Goal: Task Accomplishment & Management: Manage account settings

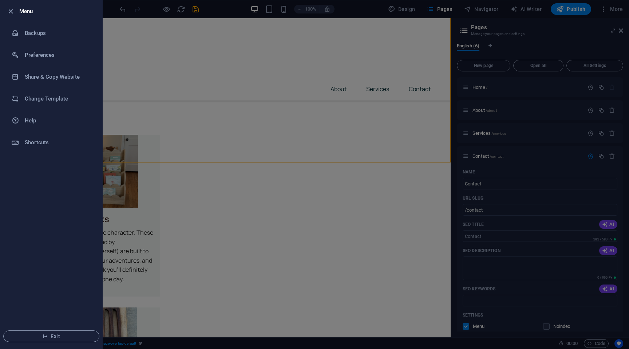
scroll to position [9, 0]
click at [404, 185] on div at bounding box center [314, 174] width 629 height 349
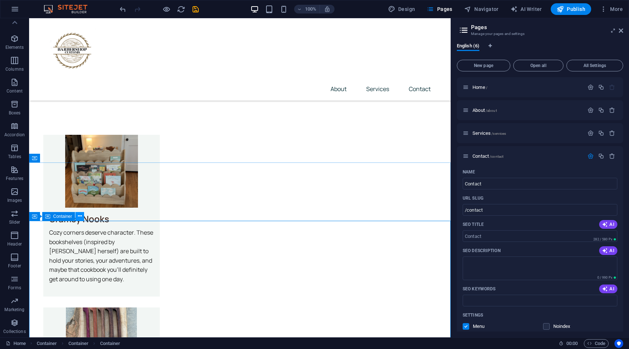
click at [79, 218] on icon at bounding box center [80, 216] width 4 height 8
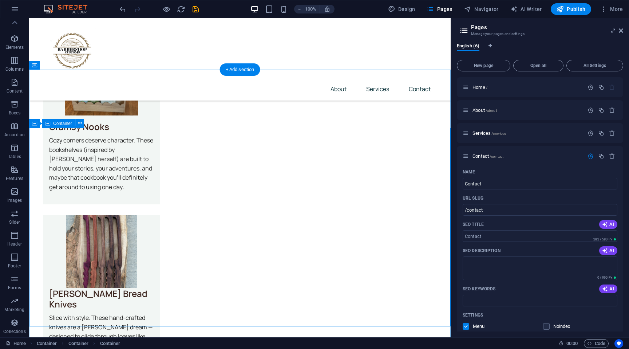
scroll to position [1559, 0]
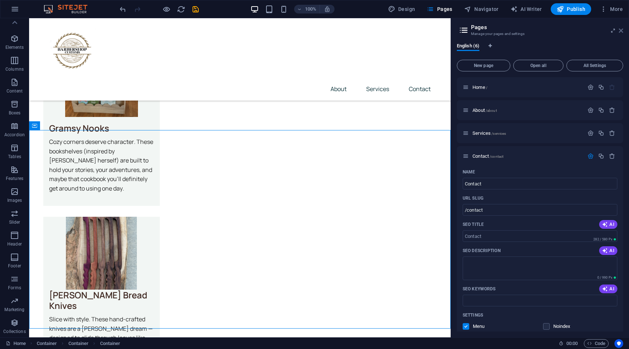
click at [619, 30] on icon at bounding box center [621, 31] width 4 height 6
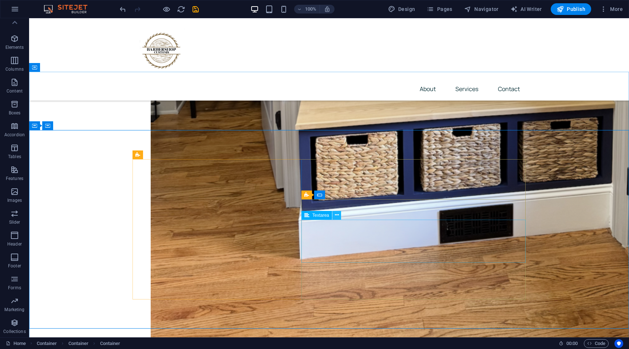
click at [338, 215] on icon at bounding box center [337, 215] width 4 height 8
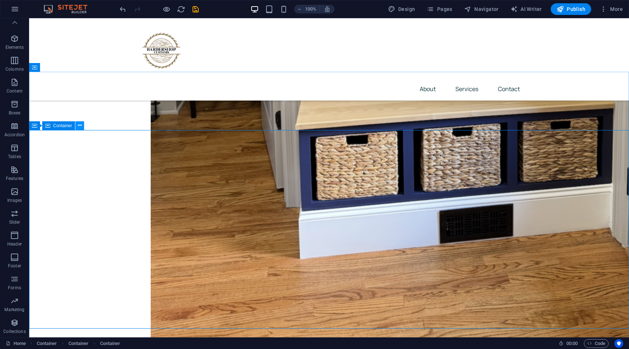
click at [79, 126] on icon at bounding box center [80, 126] width 4 height 8
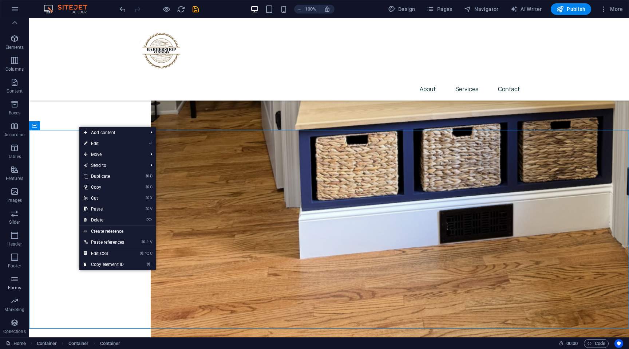
click at [14, 282] on icon "button" at bounding box center [14, 279] width 9 height 9
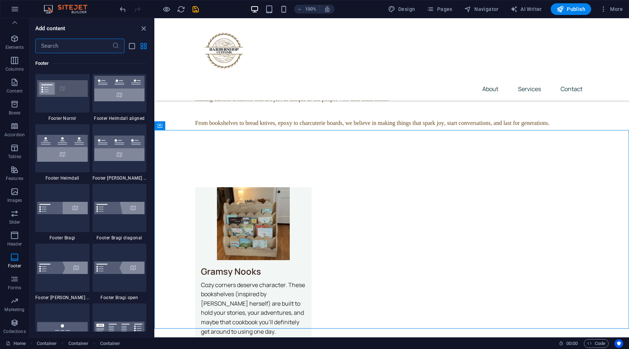
scroll to position [4876, 0]
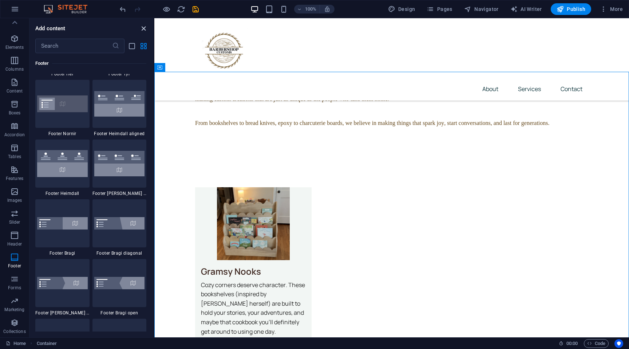
click at [143, 27] on icon "close panel" at bounding box center [144, 28] width 8 height 8
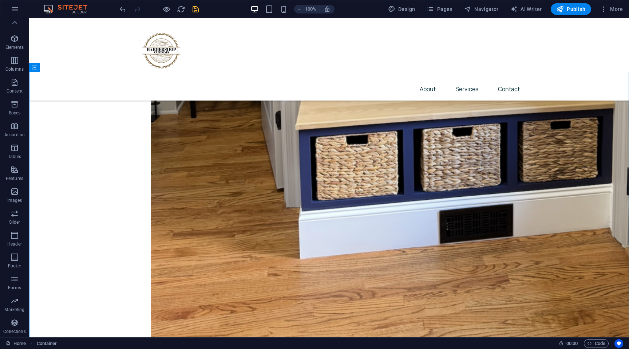
click at [195, 12] on icon "save" at bounding box center [196, 9] width 8 height 8
checkbox input "false"
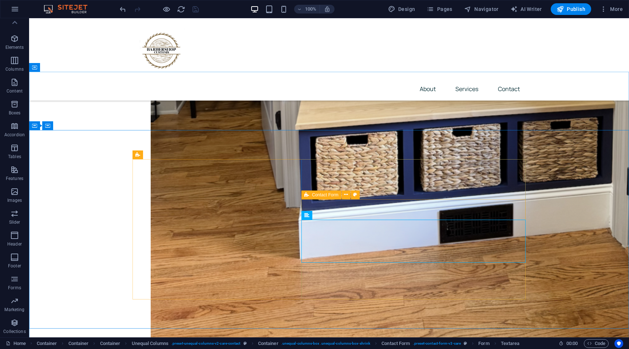
click at [308, 194] on icon at bounding box center [307, 195] width 5 height 9
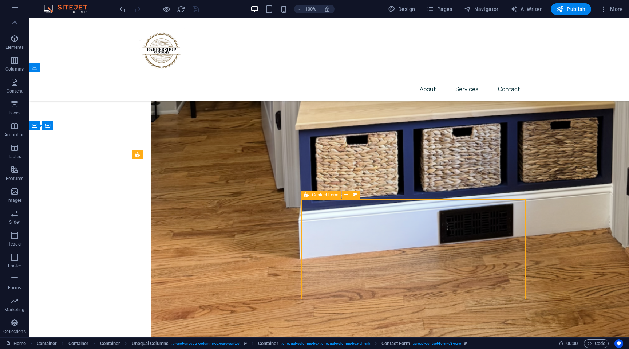
click at [308, 194] on icon at bounding box center [307, 195] width 5 height 9
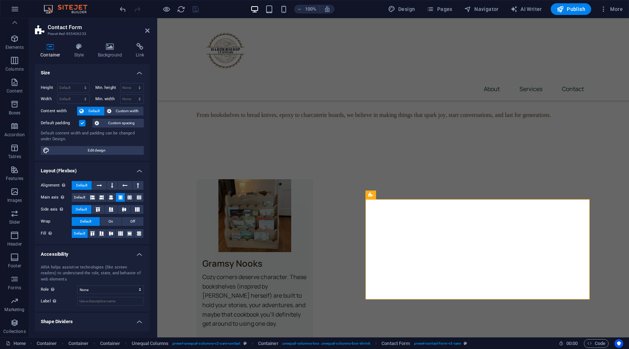
scroll to position [15, 0]
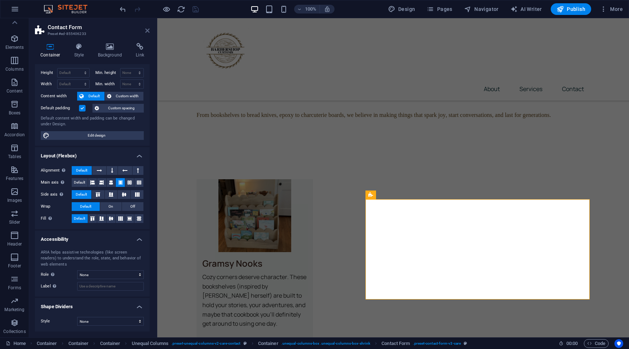
click at [148, 32] on icon at bounding box center [147, 31] width 4 height 6
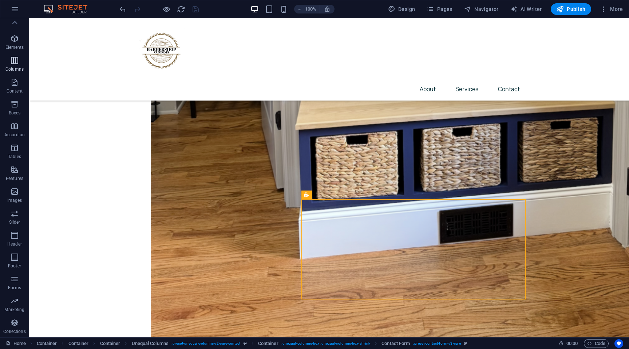
scroll to position [0, 0]
click at [17, 6] on icon "button" at bounding box center [15, 9] width 9 height 9
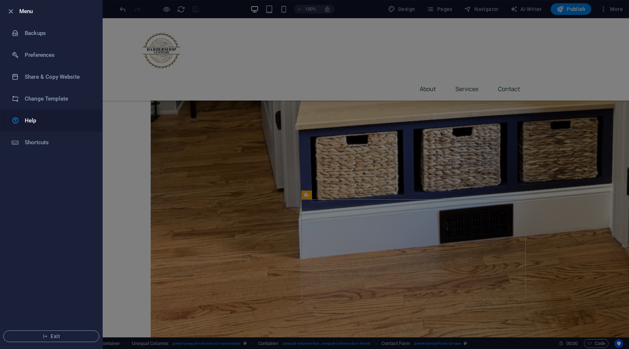
click at [38, 122] on h6 "Help" at bounding box center [58, 120] width 67 height 9
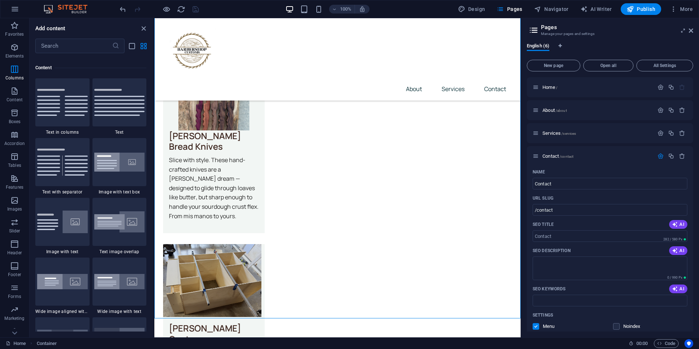
scroll to position [103, 0]
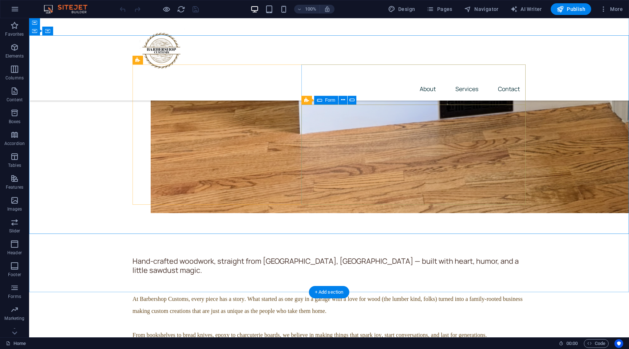
scroll to position [1697, 0]
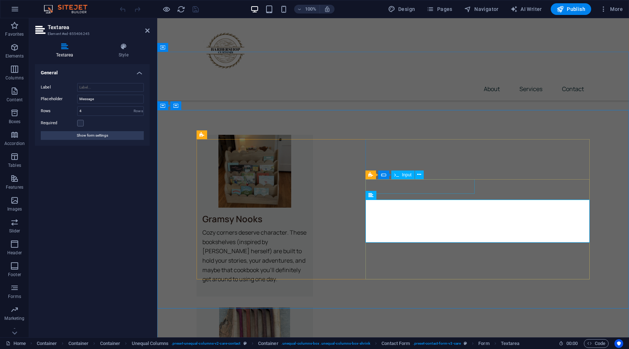
scroll to position [1610, 0]
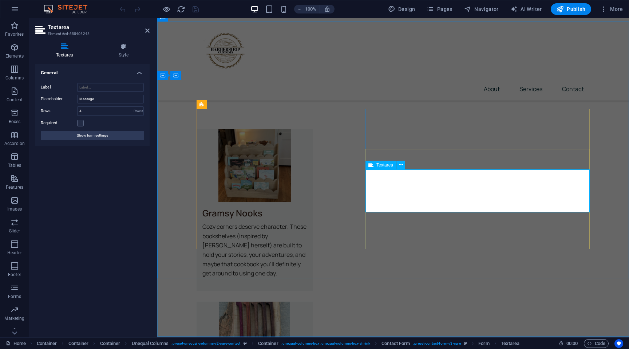
click at [390, 167] on span "Textarea" at bounding box center [385, 165] width 17 height 4
click at [385, 164] on span "Textarea" at bounding box center [385, 165] width 17 height 4
click at [402, 164] on icon at bounding box center [401, 165] width 4 height 8
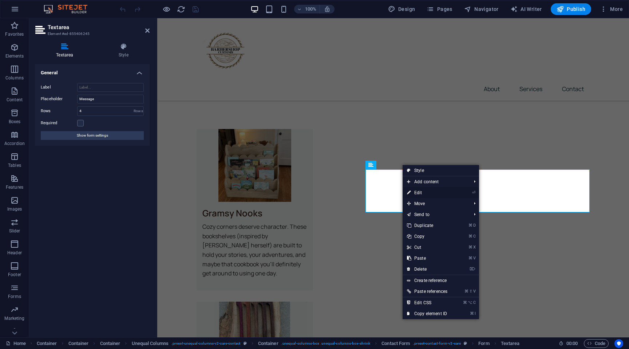
click at [425, 193] on link "⏎ Edit" at bounding box center [427, 192] width 49 height 11
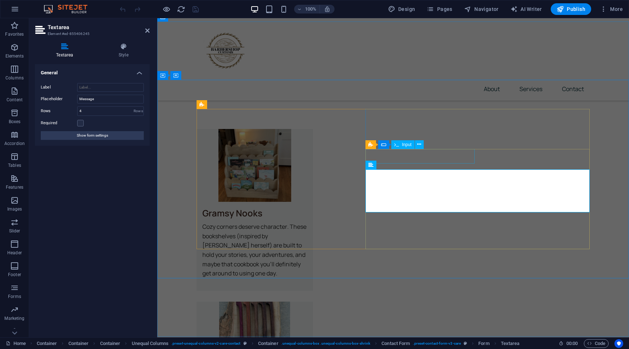
click at [397, 144] on icon at bounding box center [397, 144] width 5 height 9
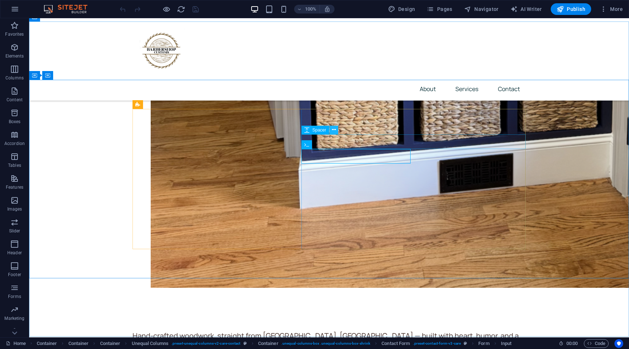
click at [334, 130] on icon at bounding box center [334, 130] width 4 height 8
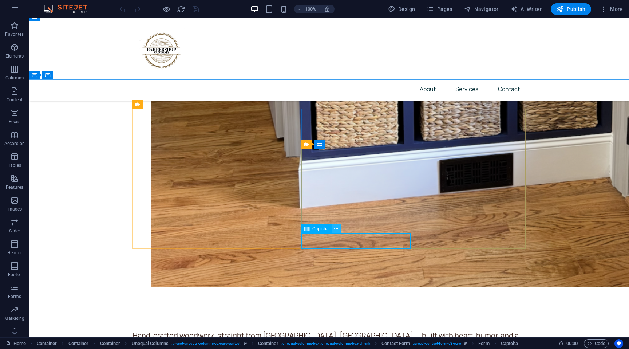
click at [337, 230] on icon at bounding box center [336, 229] width 4 height 8
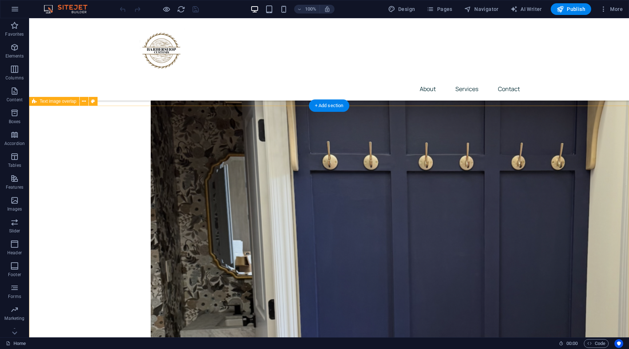
scroll to position [1205, 0]
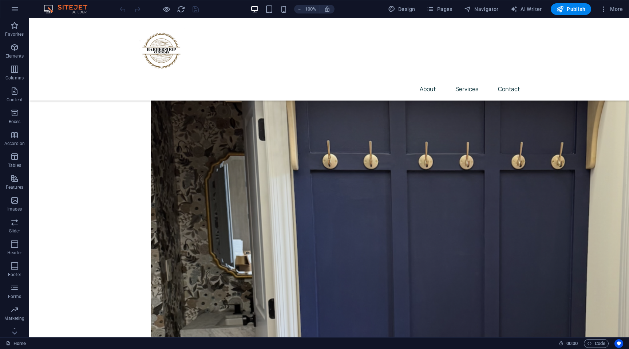
click at [84, 10] on img at bounding box center [69, 9] width 55 height 9
click at [65, 9] on img at bounding box center [69, 9] width 55 height 9
click at [13, 12] on icon "button" at bounding box center [15, 9] width 9 height 9
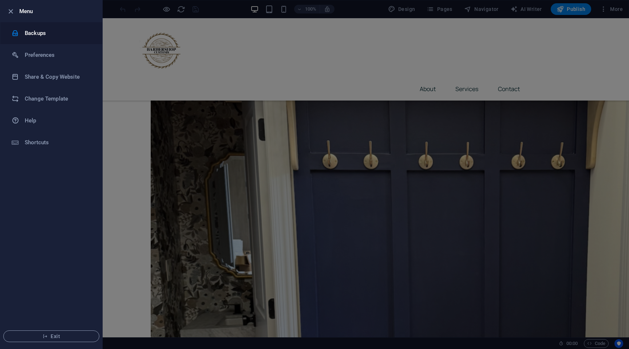
click at [23, 35] on div at bounding box center [18, 33] width 13 height 7
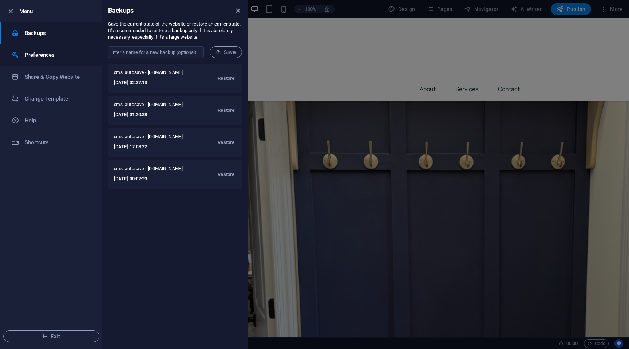
click at [36, 54] on h6 "Preferences" at bounding box center [58, 55] width 67 height 9
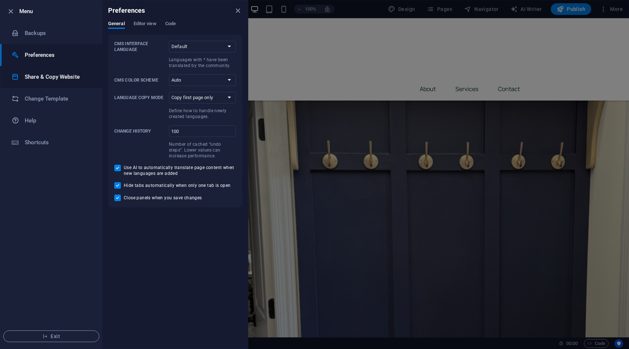
click at [43, 80] on h6 "Share & Copy Website" at bounding box center [58, 76] width 67 height 9
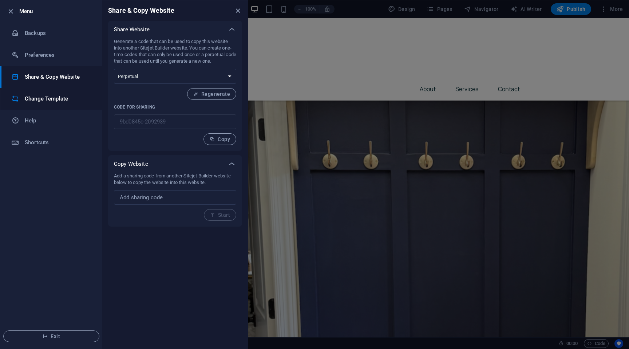
click at [47, 98] on h6 "Change Template" at bounding box center [58, 98] width 67 height 9
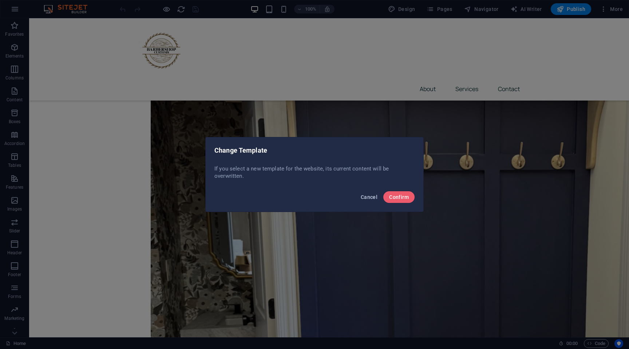
click at [366, 197] on span "Cancel" at bounding box center [369, 197] width 17 height 6
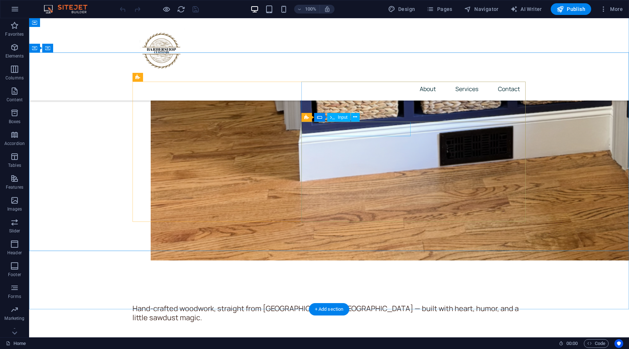
scroll to position [1786, 0]
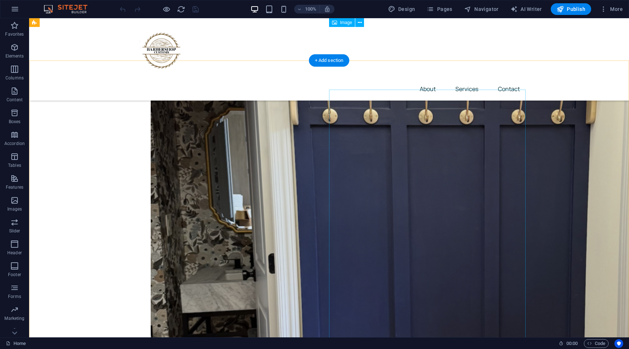
scroll to position [1250, 0]
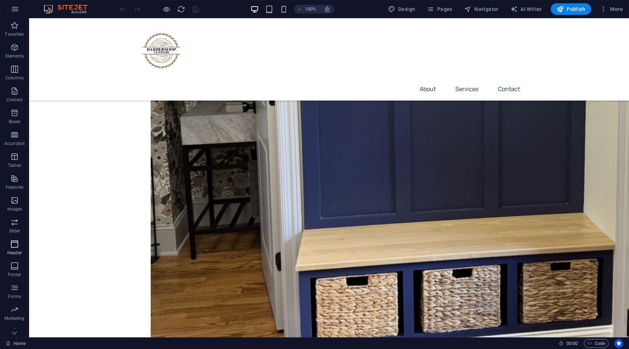
scroll to position [9, 0]
